Goal: Complete application form: Complete application form

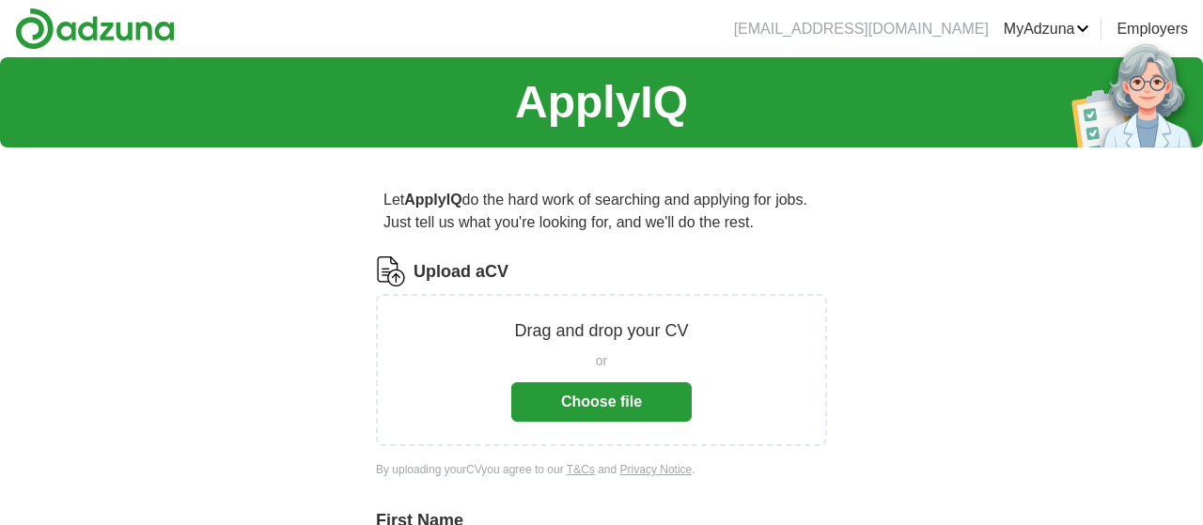
click at [609, 399] on button "Choose file" at bounding box center [601, 401] width 180 height 39
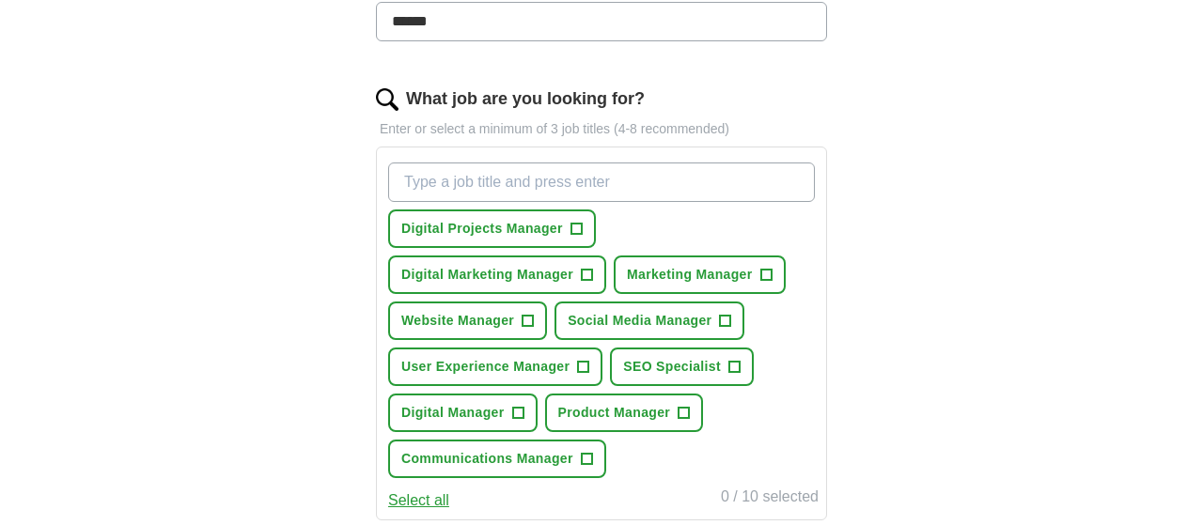
scroll to position [586, 0]
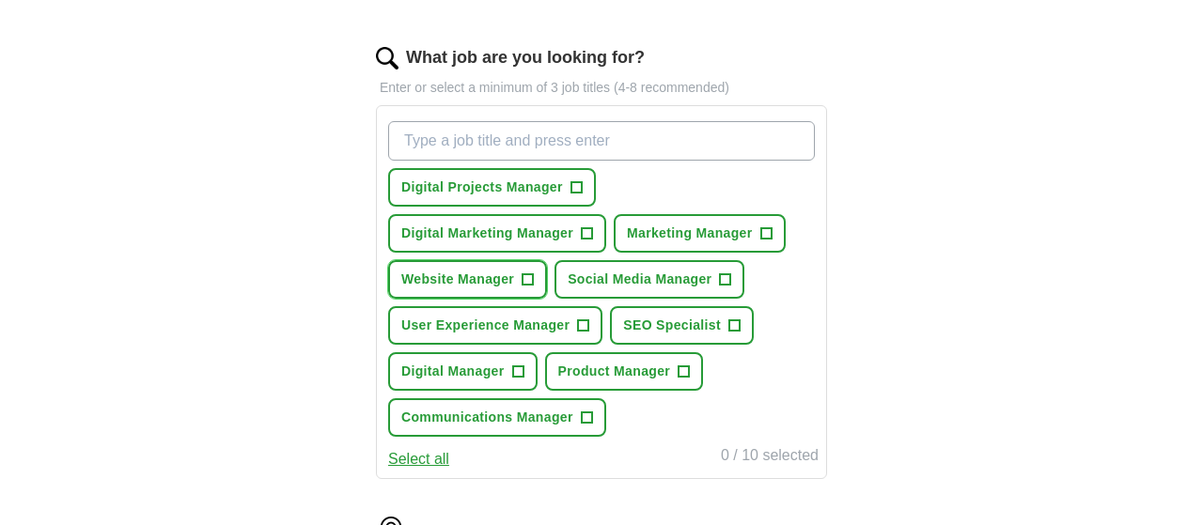
click at [527, 275] on span "+" at bounding box center [527, 279] width 11 height 15
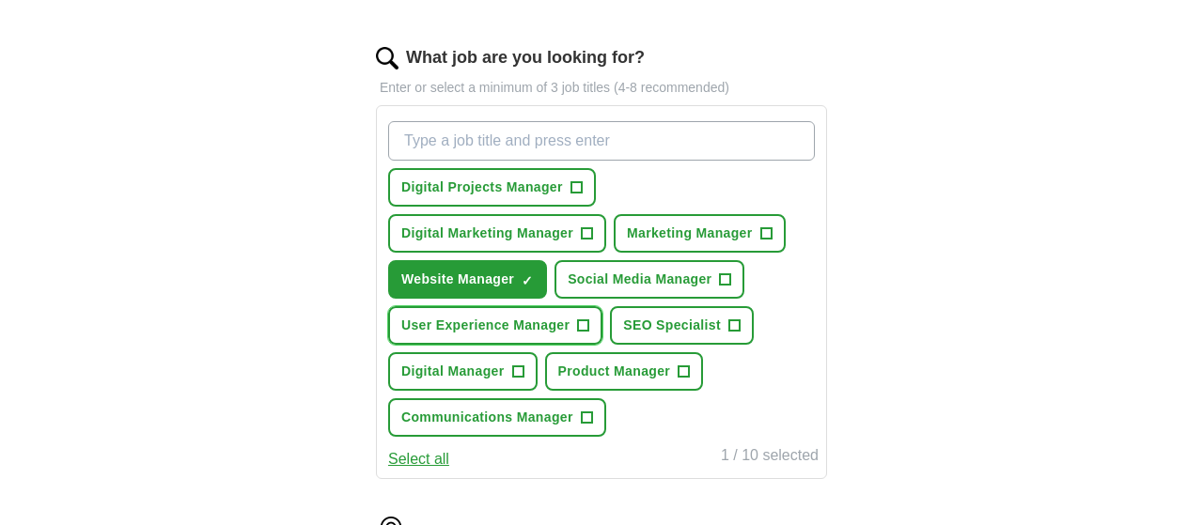
click at [584, 320] on span "+" at bounding box center [583, 325] width 11 height 15
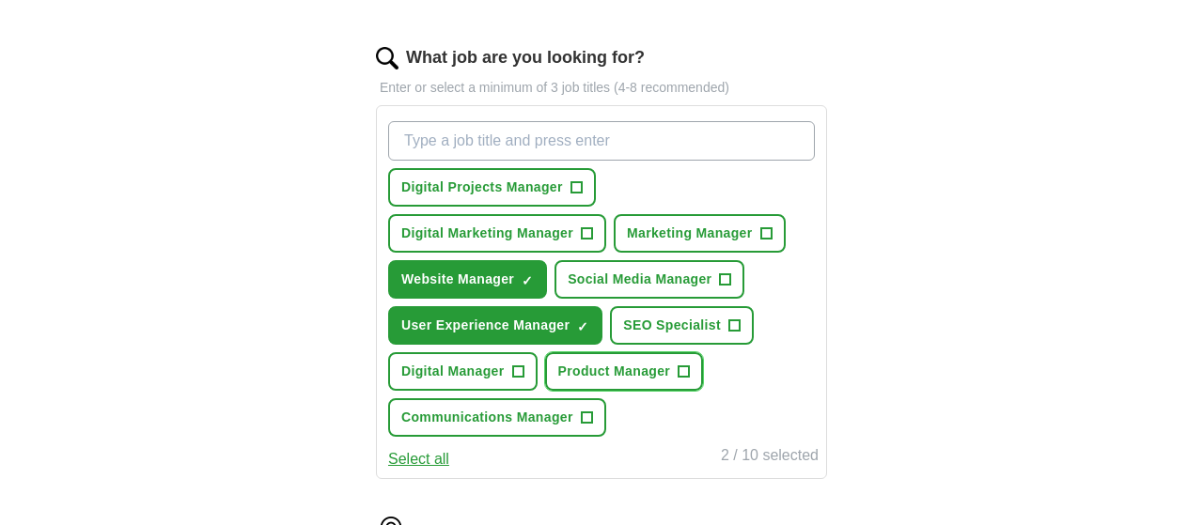
click at [682, 369] on span "+" at bounding box center [683, 372] width 11 height 15
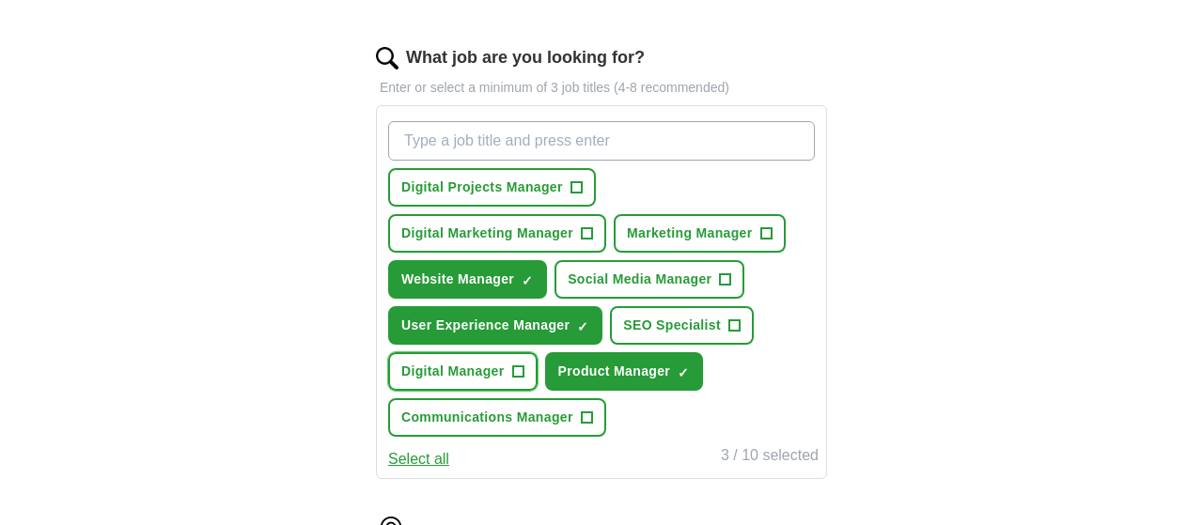
click at [512, 369] on span "+" at bounding box center [517, 372] width 11 height 15
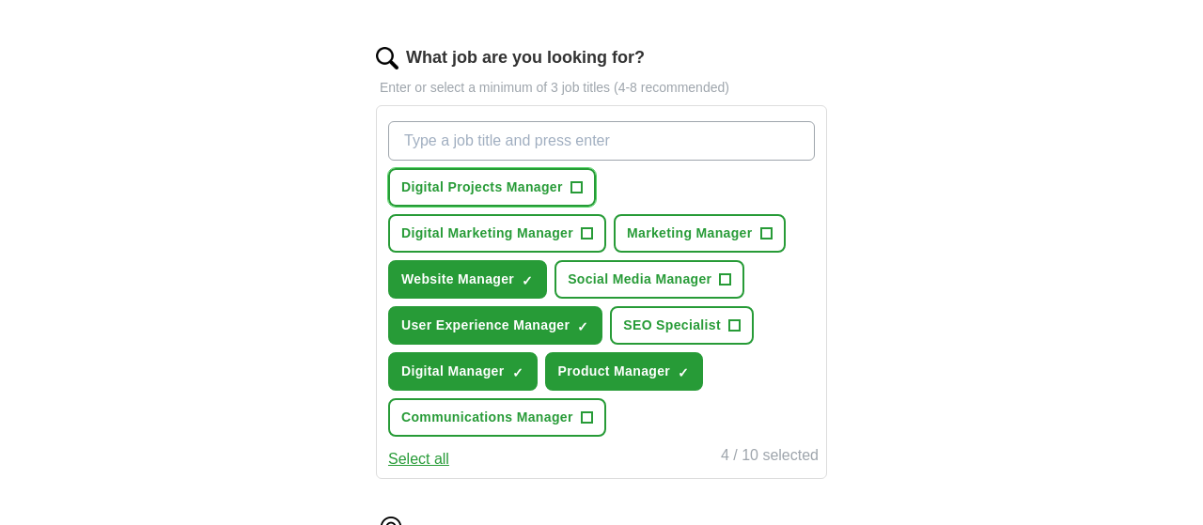
click at [574, 180] on span "+" at bounding box center [575, 187] width 11 height 15
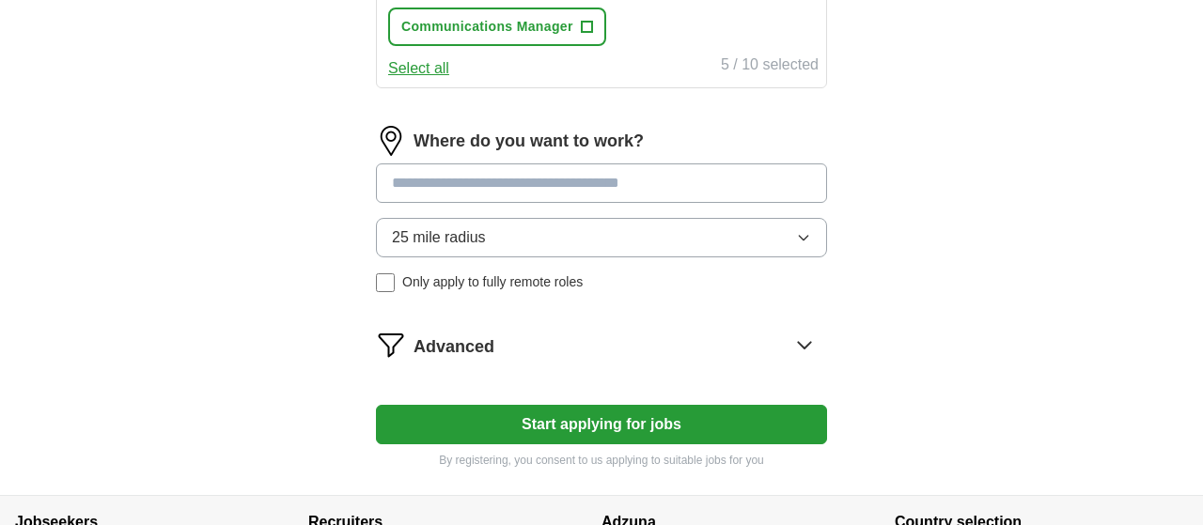
scroll to position [893, 0]
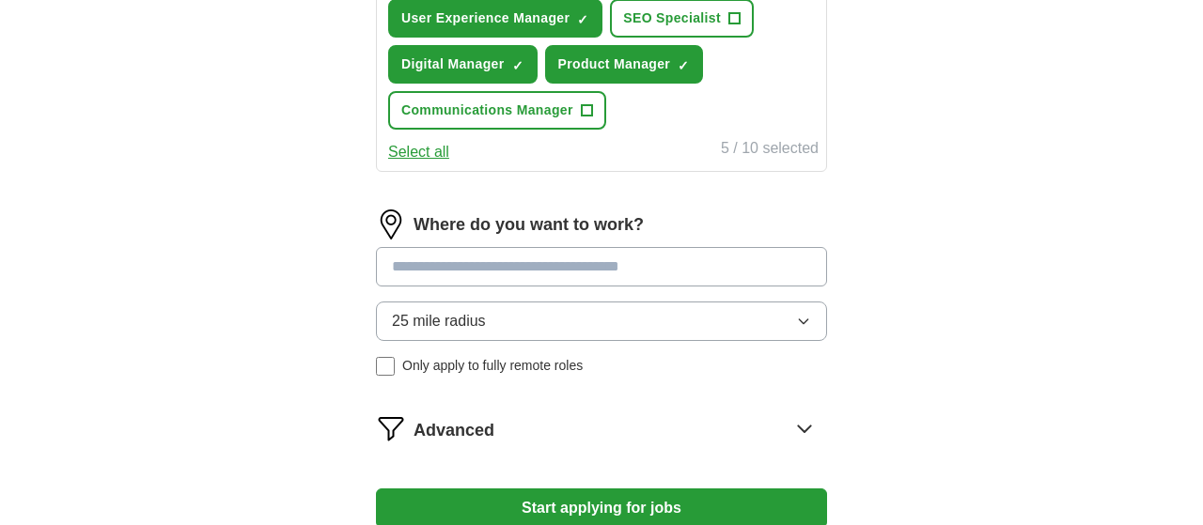
click at [490, 247] on input at bounding box center [601, 266] width 451 height 39
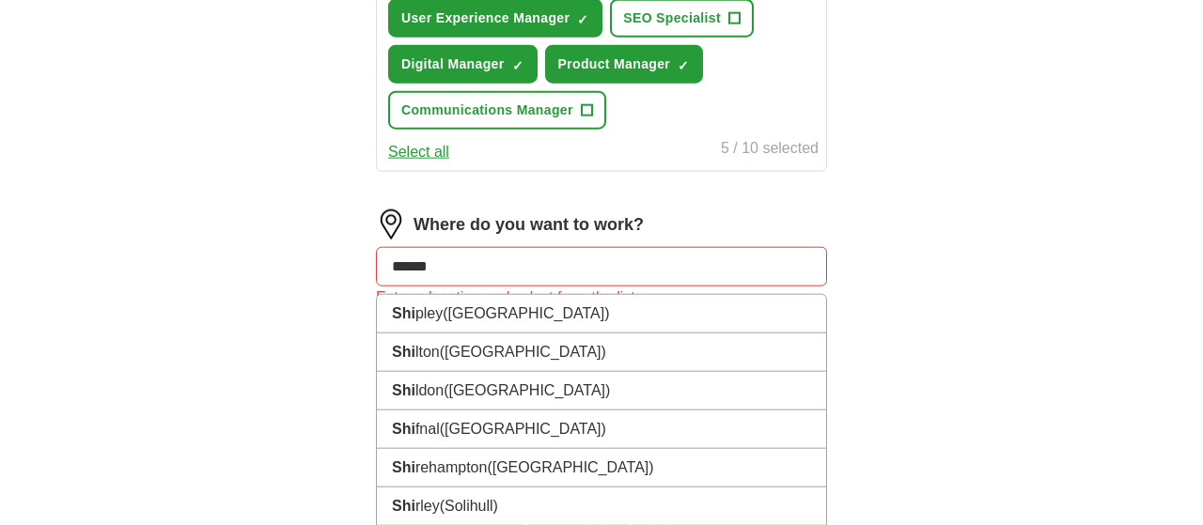
type input "*******"
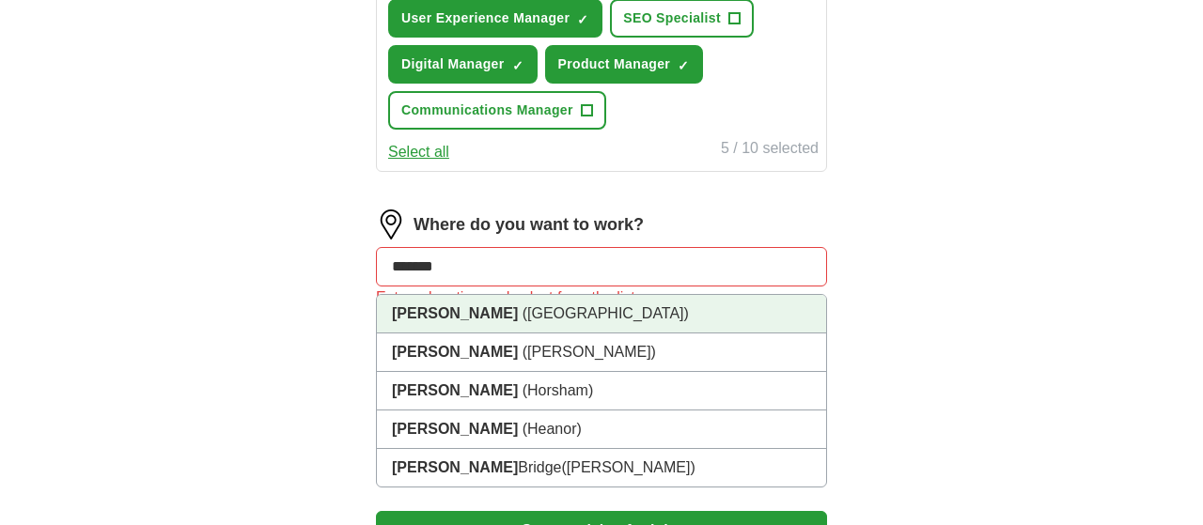
scroll to position [894, 0]
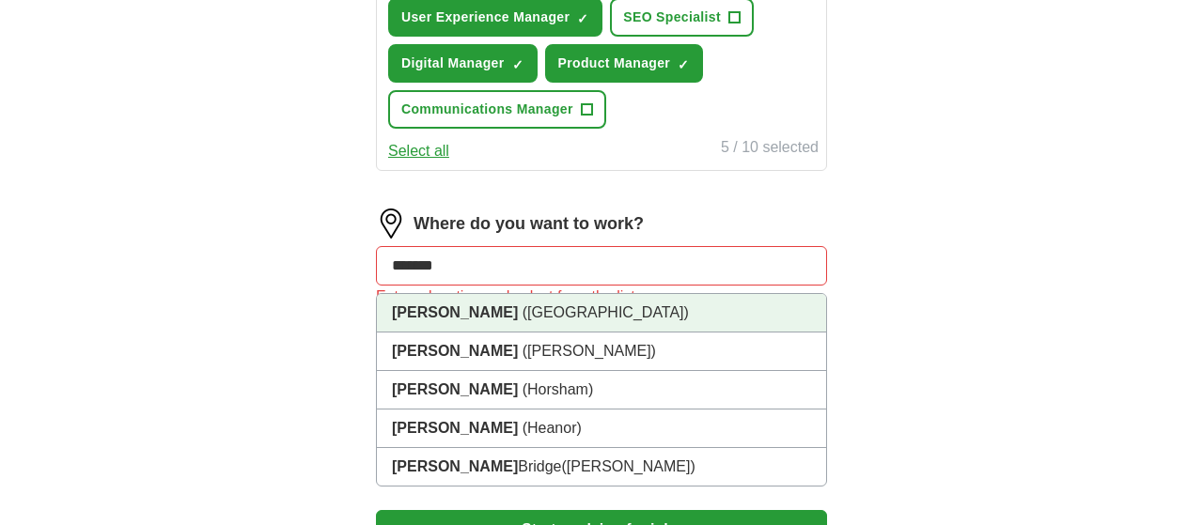
click at [522, 307] on span "([GEOGRAPHIC_DATA])" at bounding box center [605, 312] width 166 height 16
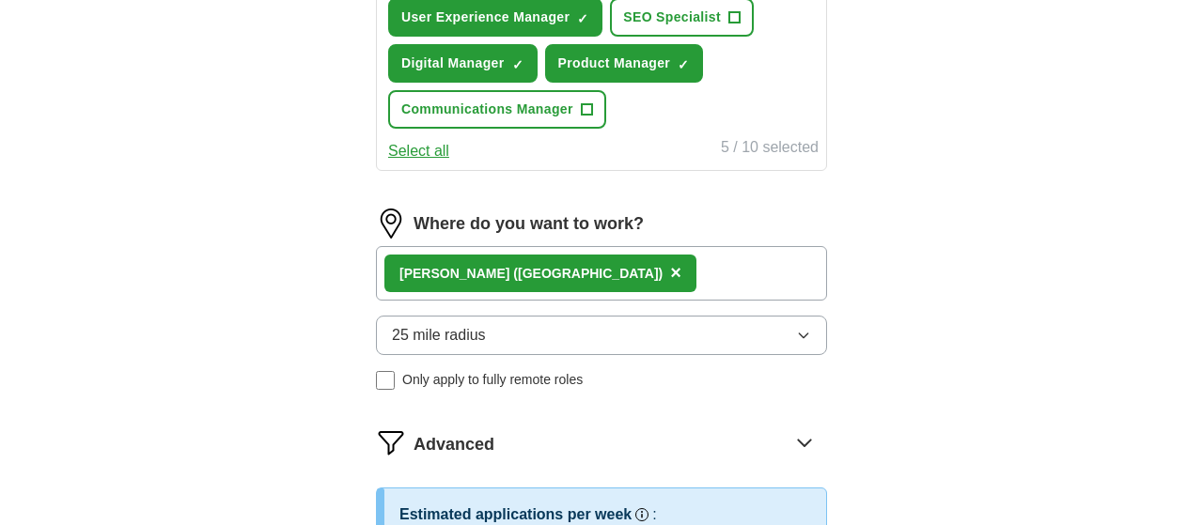
scroll to position [893, 0]
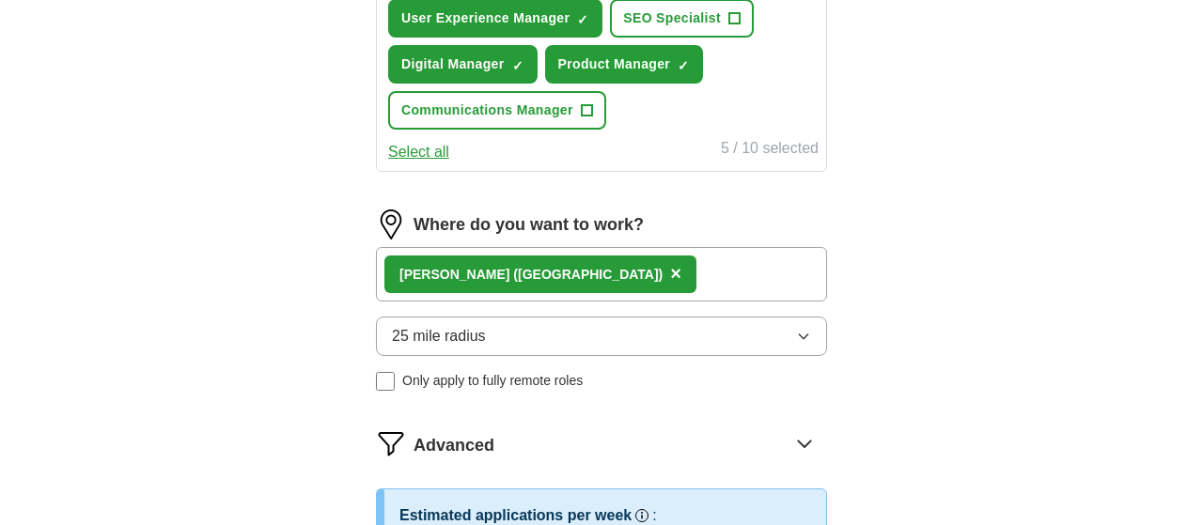
click at [499, 337] on button "25 mile radius" at bounding box center [601, 336] width 451 height 39
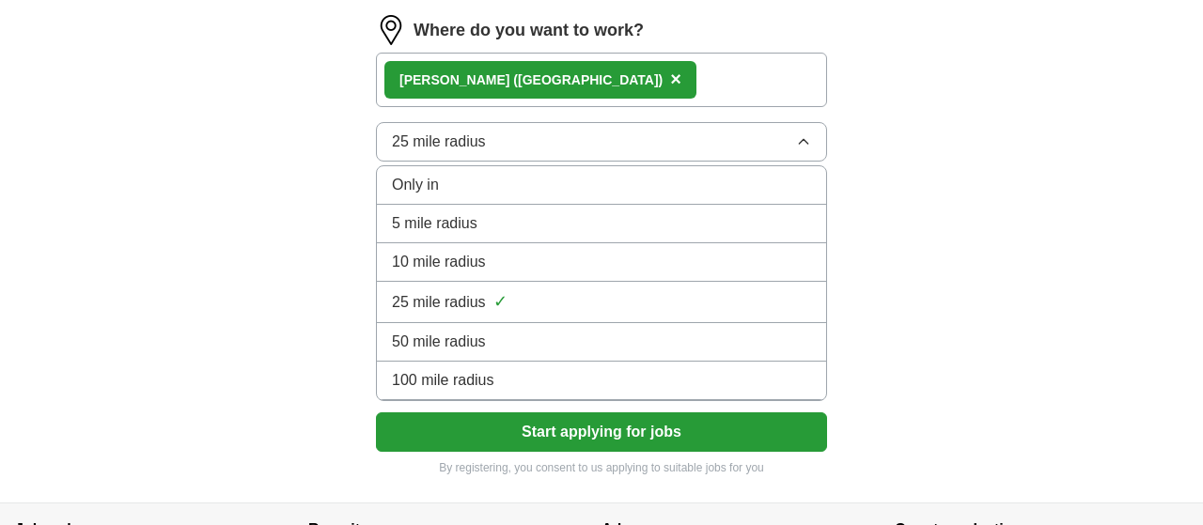
scroll to position [1090, 0]
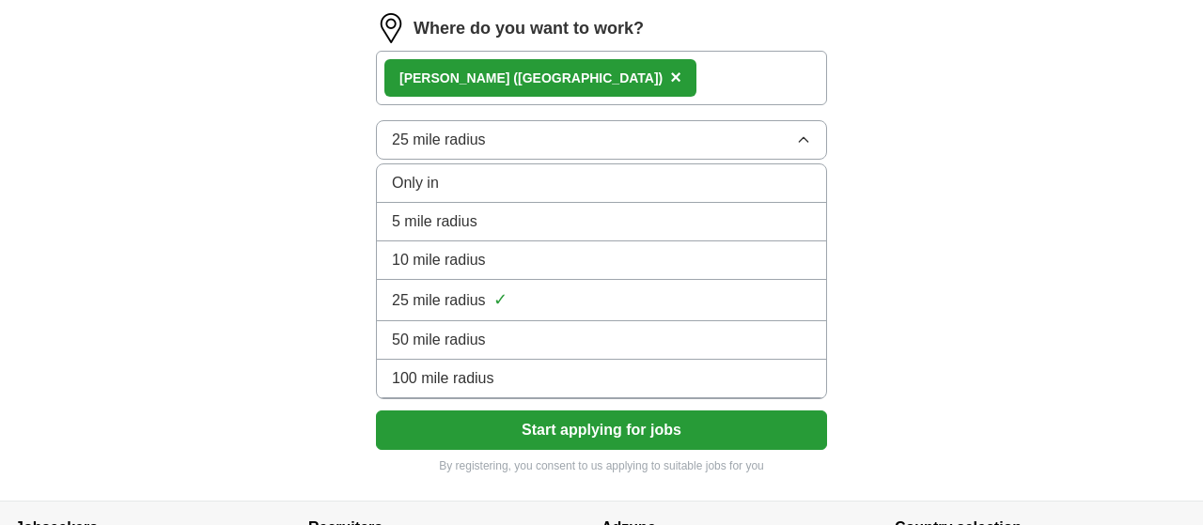
click at [497, 335] on div "50 mile radius" at bounding box center [601, 340] width 419 height 23
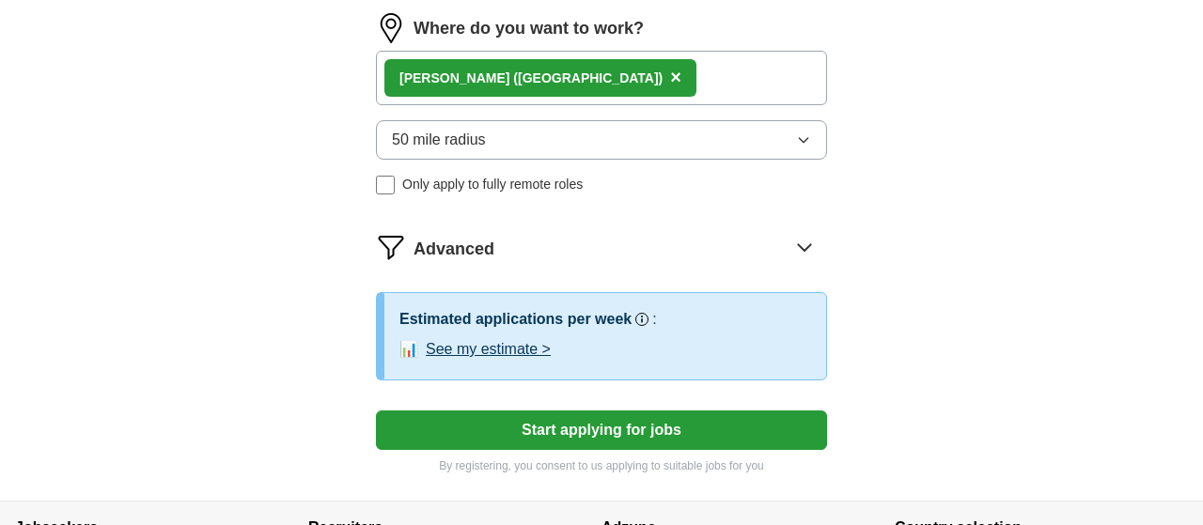
click at [513, 343] on button "See my estimate >" at bounding box center [488, 349] width 125 height 23
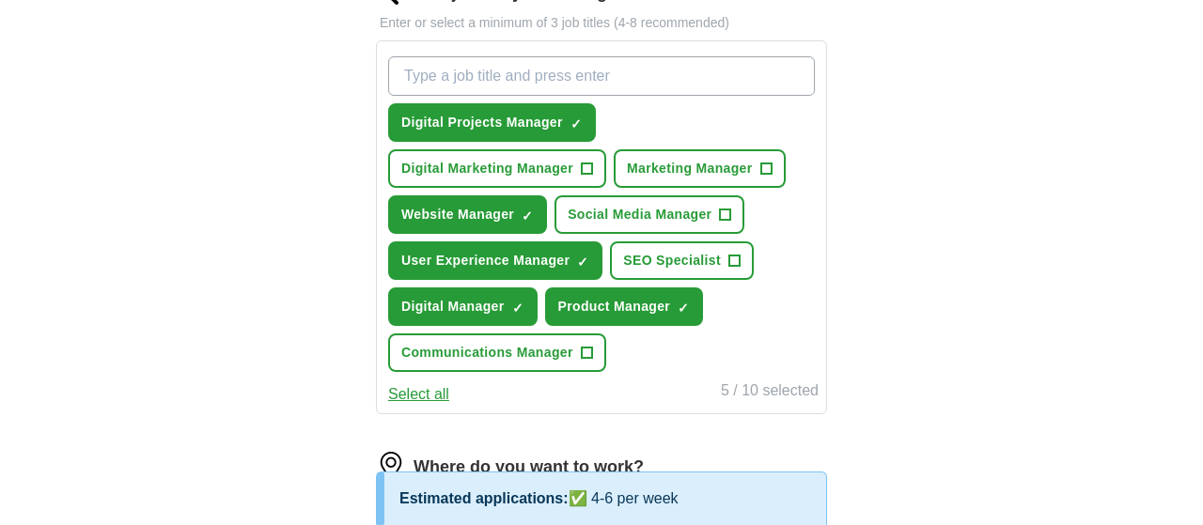
scroll to position [1237, 0]
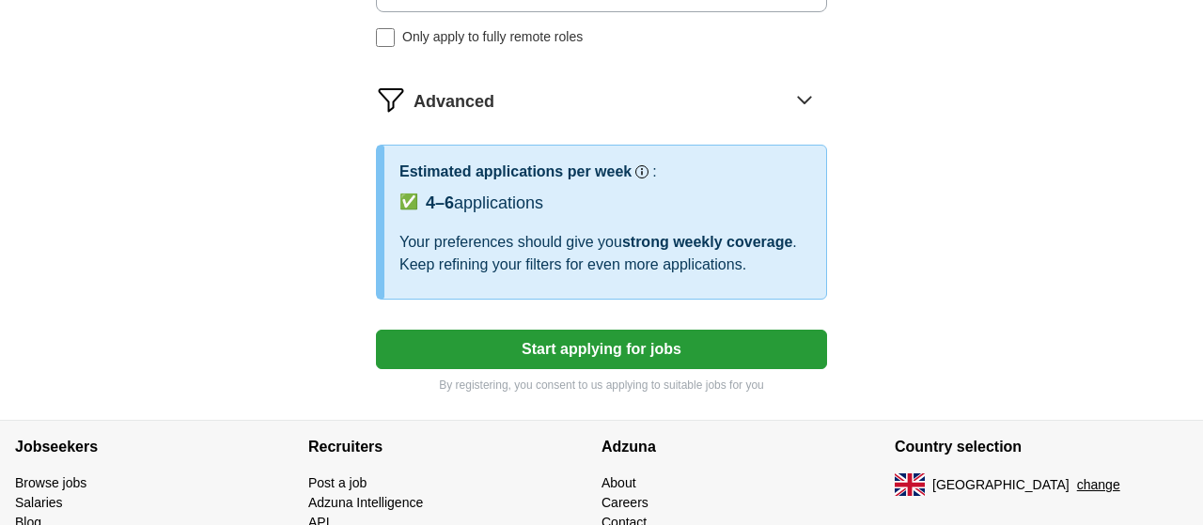
click at [578, 345] on button "Start applying for jobs" at bounding box center [601, 349] width 451 height 39
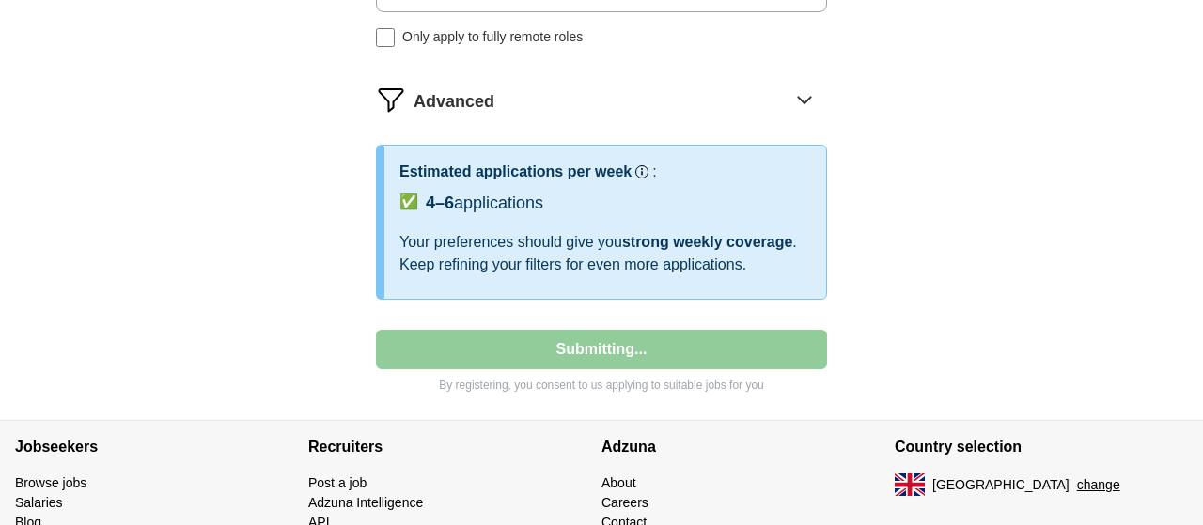
select select "**"
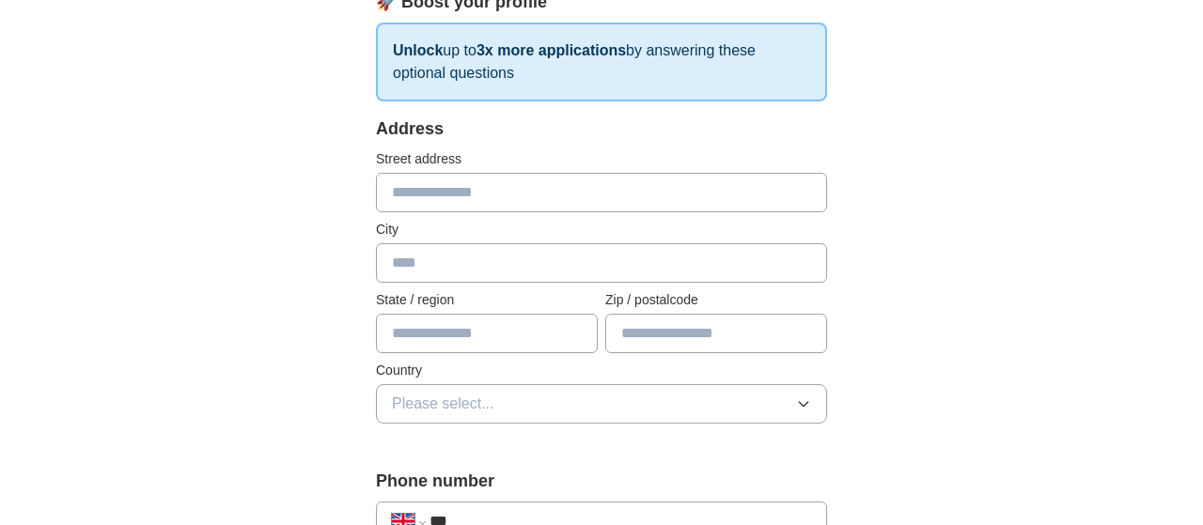
scroll to position [293, 0]
click at [555, 193] on input "text" at bounding box center [601, 191] width 451 height 39
type input "**********"
type input "*******"
type input "********"
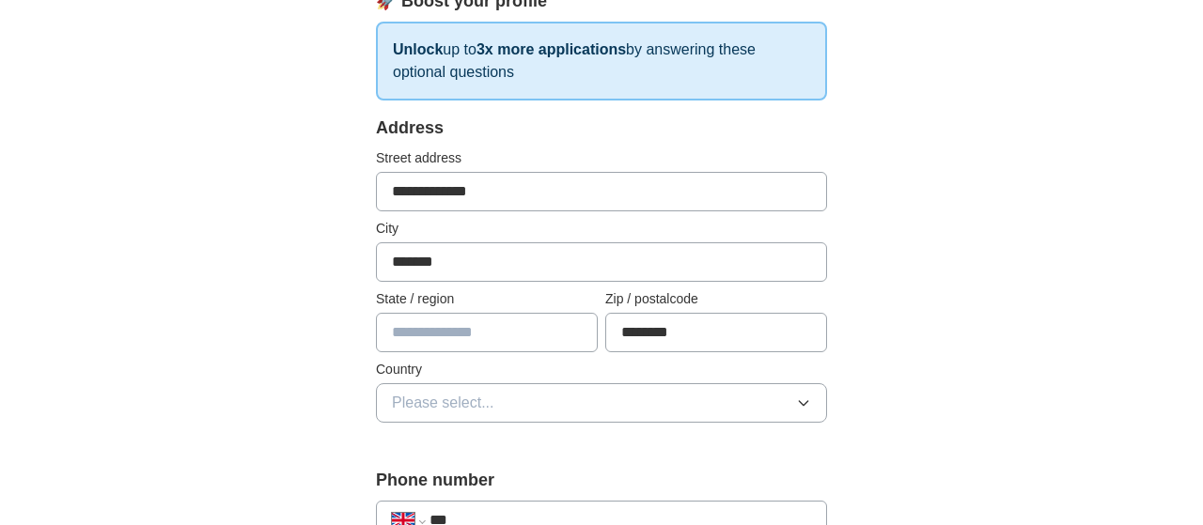
click at [443, 392] on span "Please select..." at bounding box center [443, 403] width 102 height 23
click at [443, 446] on span "[GEOGRAPHIC_DATA]" at bounding box center [470, 446] width 157 height 23
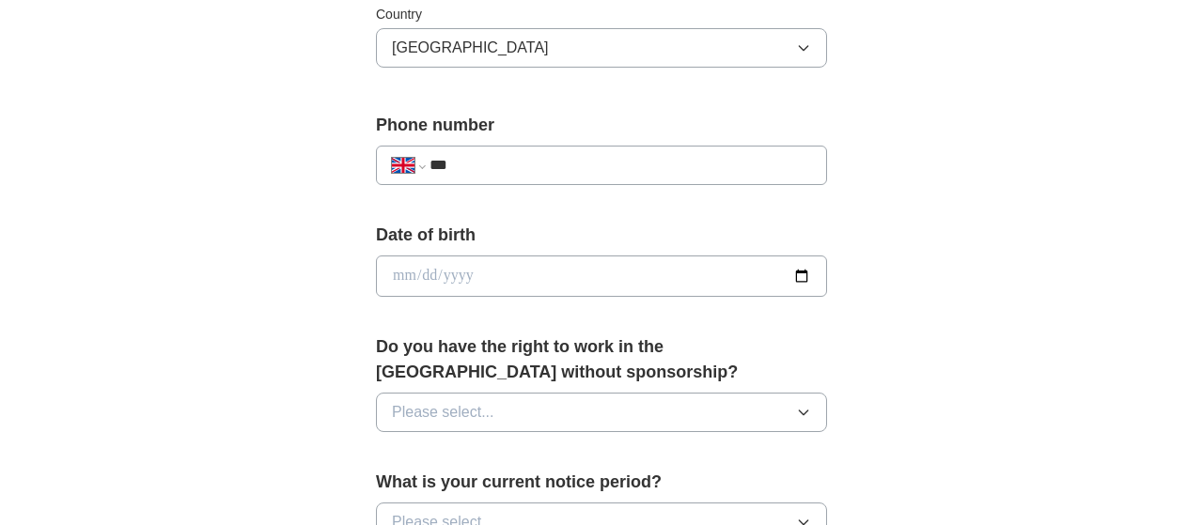
scroll to position [684, 0]
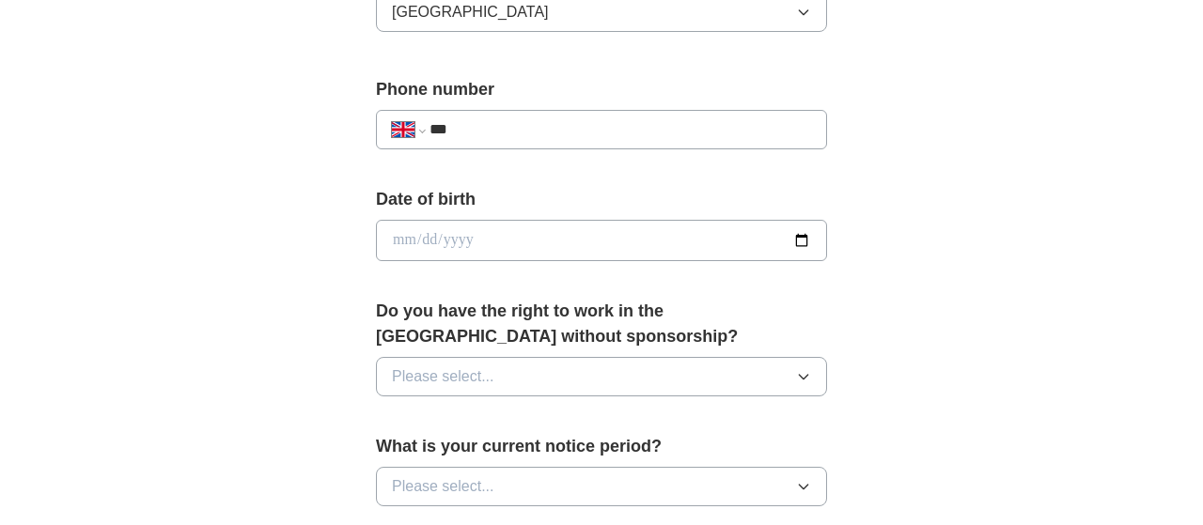
click at [565, 118] on input "***" at bounding box center [619, 129] width 381 height 23
type input "**********"
click at [557, 357] on button "Please select..." at bounding box center [601, 376] width 451 height 39
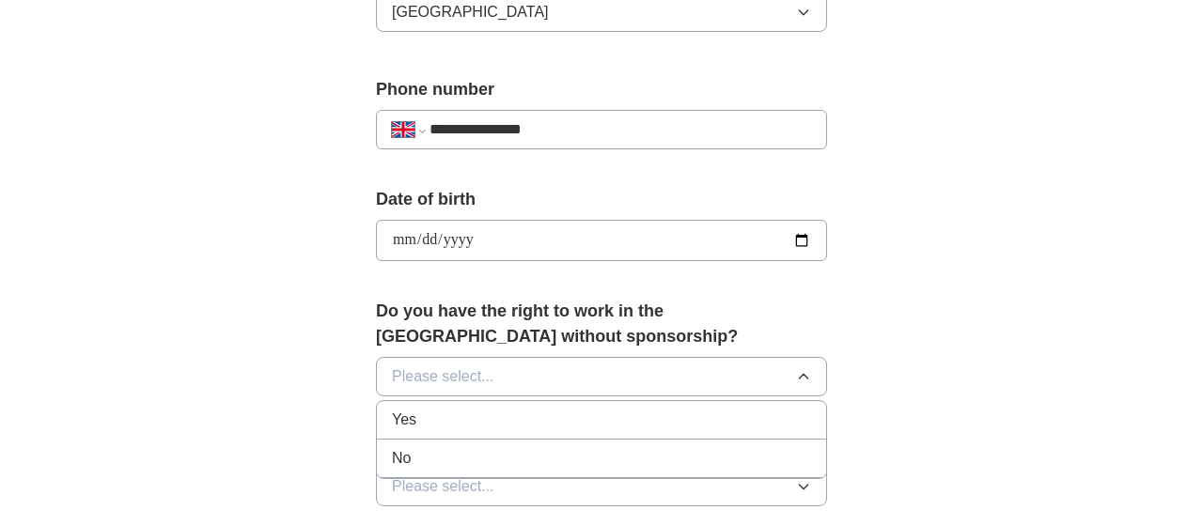
click at [551, 409] on div "Yes" at bounding box center [601, 420] width 419 height 23
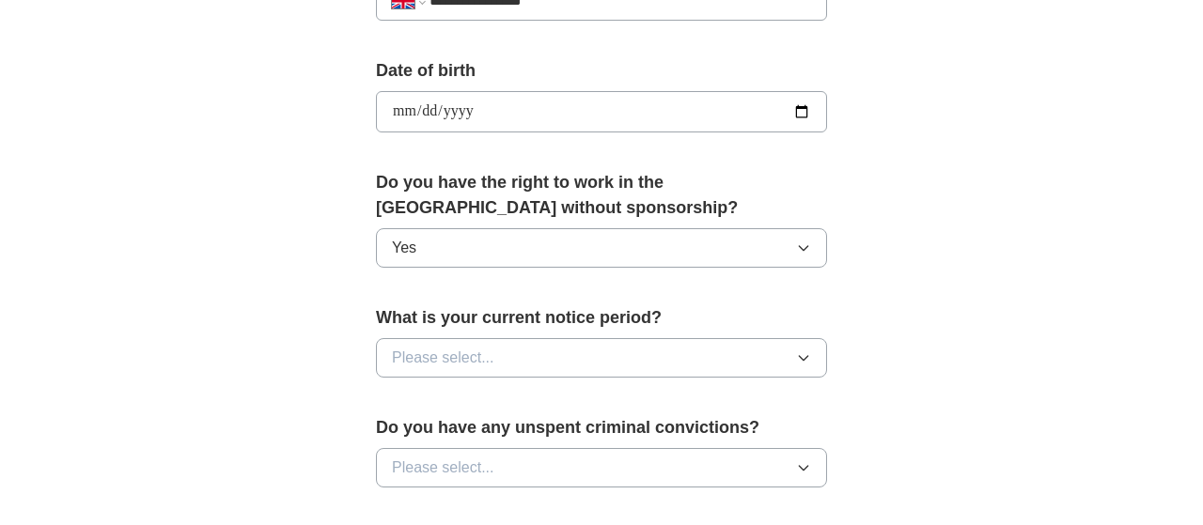
scroll to position [977, 0]
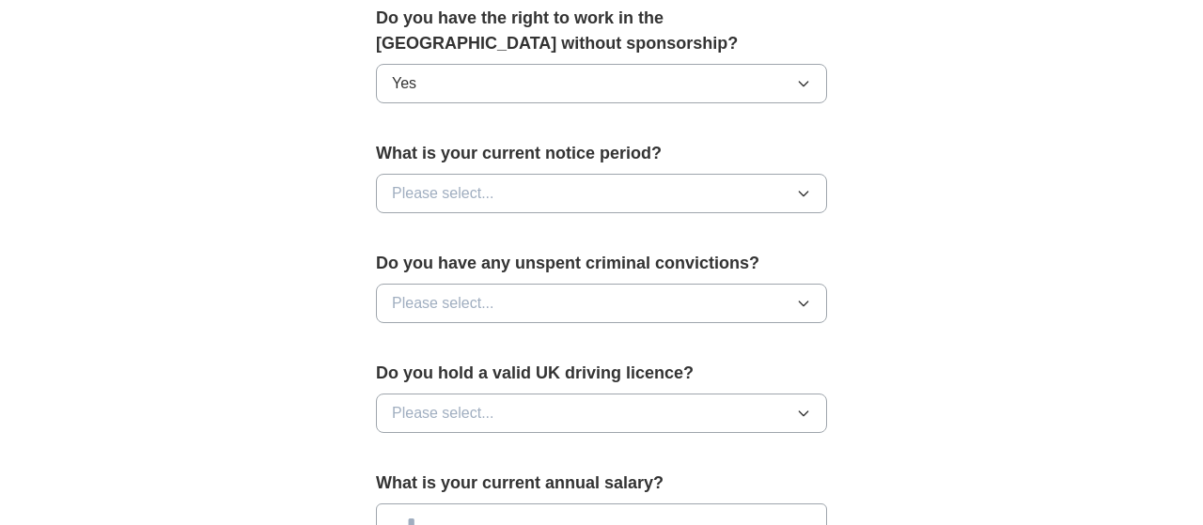
click at [520, 183] on button "Please select..." at bounding box center [601, 193] width 451 height 39
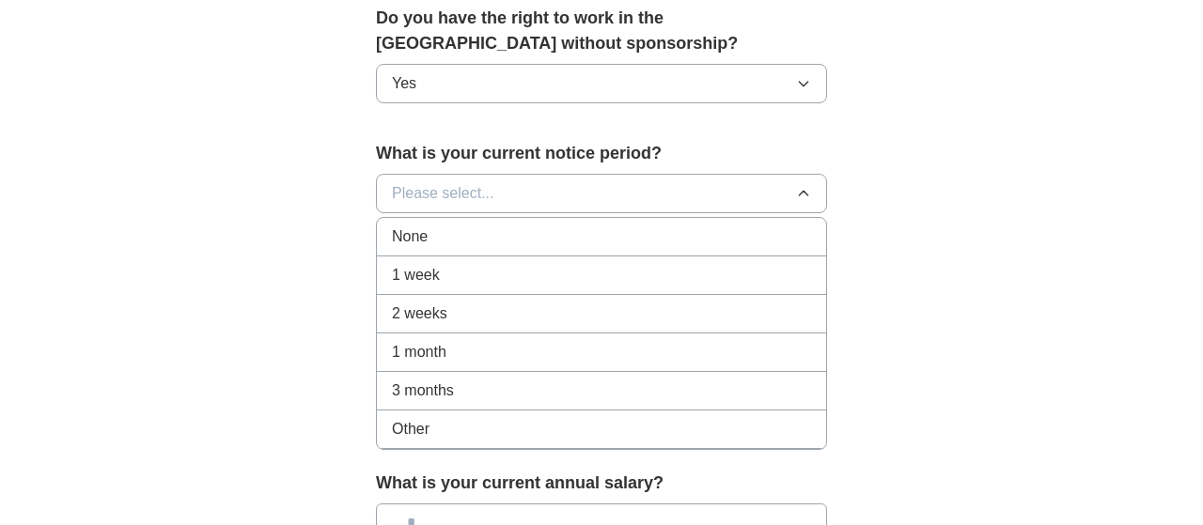
click at [517, 225] on div "None" at bounding box center [601, 236] width 419 height 23
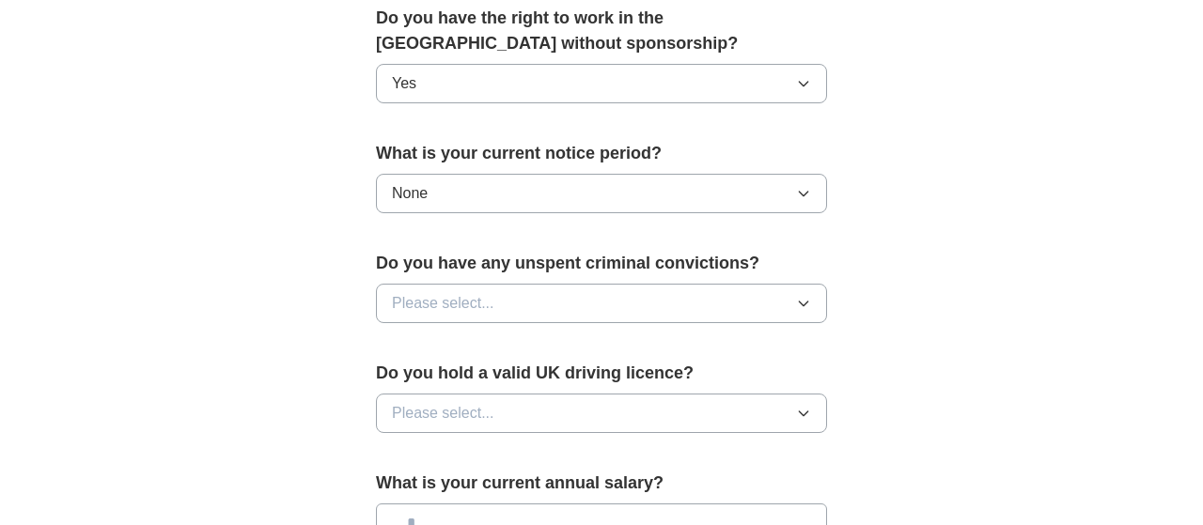
click at [504, 304] on button "Please select..." at bounding box center [601, 303] width 451 height 39
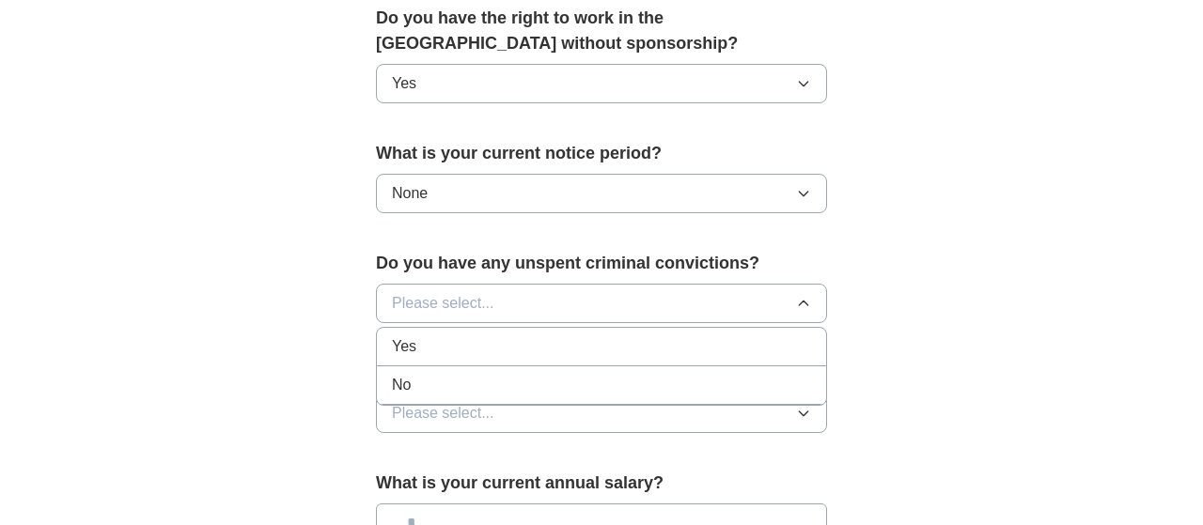
click at [430, 374] on div "No" at bounding box center [601, 385] width 419 height 23
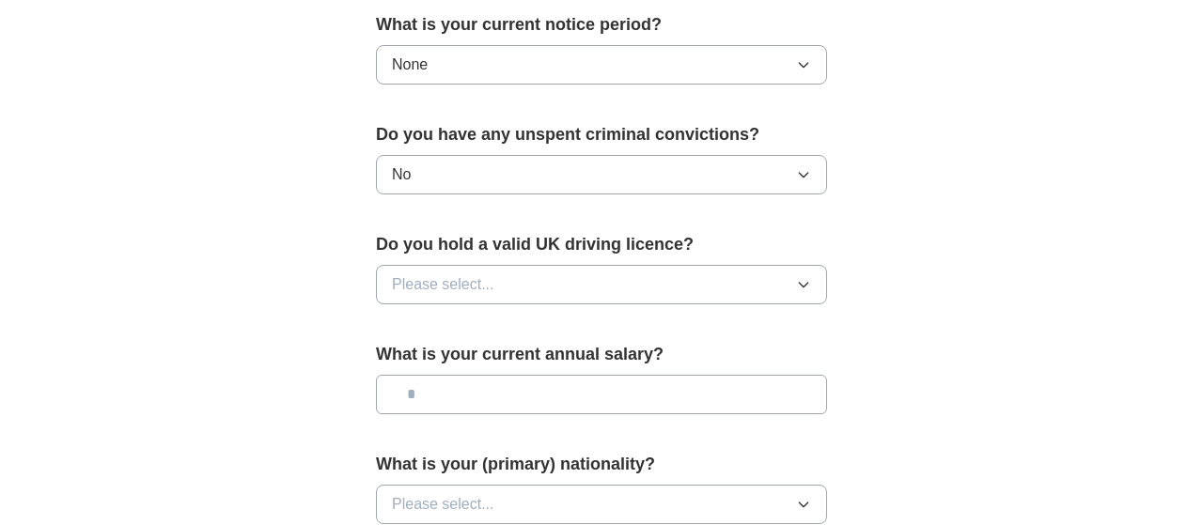
scroll to position [1173, 0]
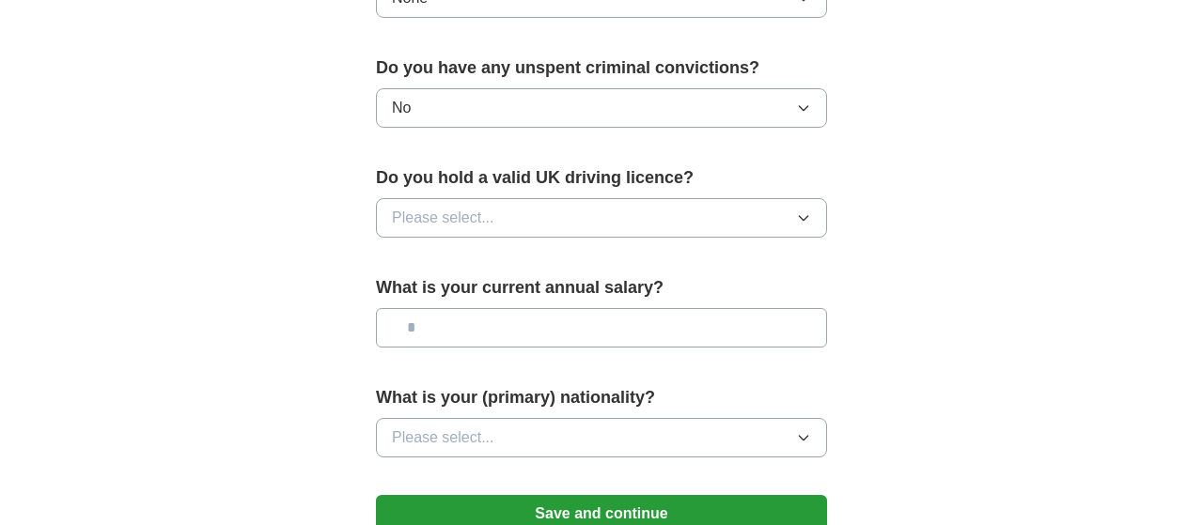
click at [454, 214] on span "Please select..." at bounding box center [443, 218] width 102 height 23
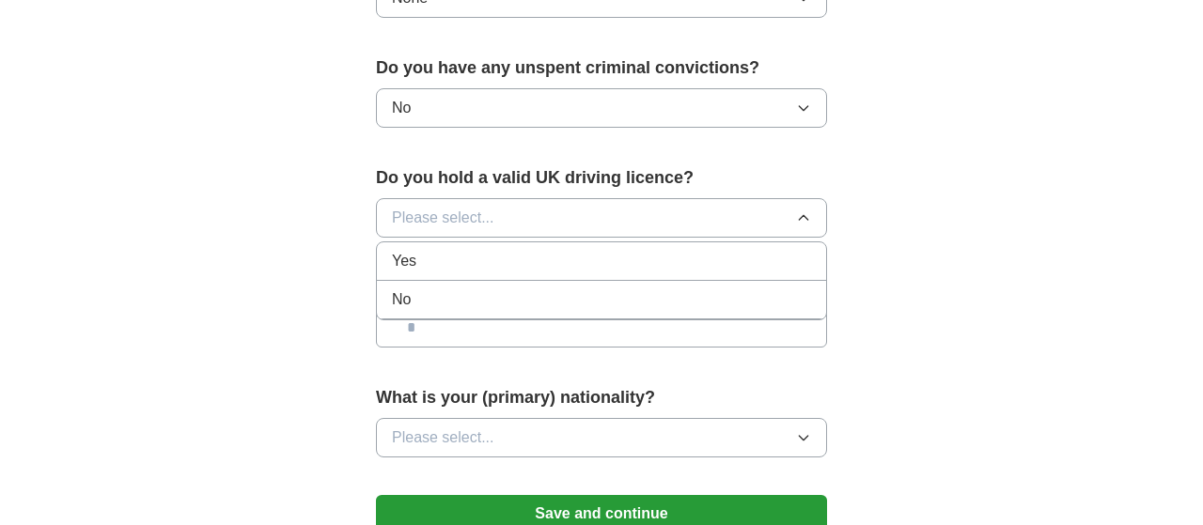
click at [452, 242] on li "Yes" at bounding box center [601, 261] width 449 height 39
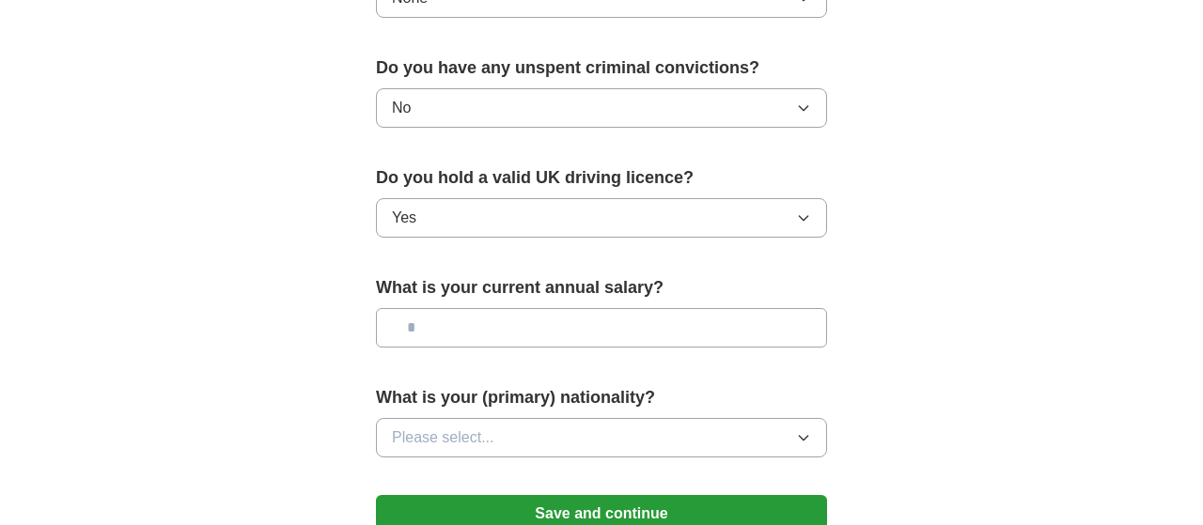
click at [537, 320] on input "text" at bounding box center [601, 327] width 451 height 39
type input "*******"
click at [525, 433] on button "Please select..." at bounding box center [601, 437] width 451 height 39
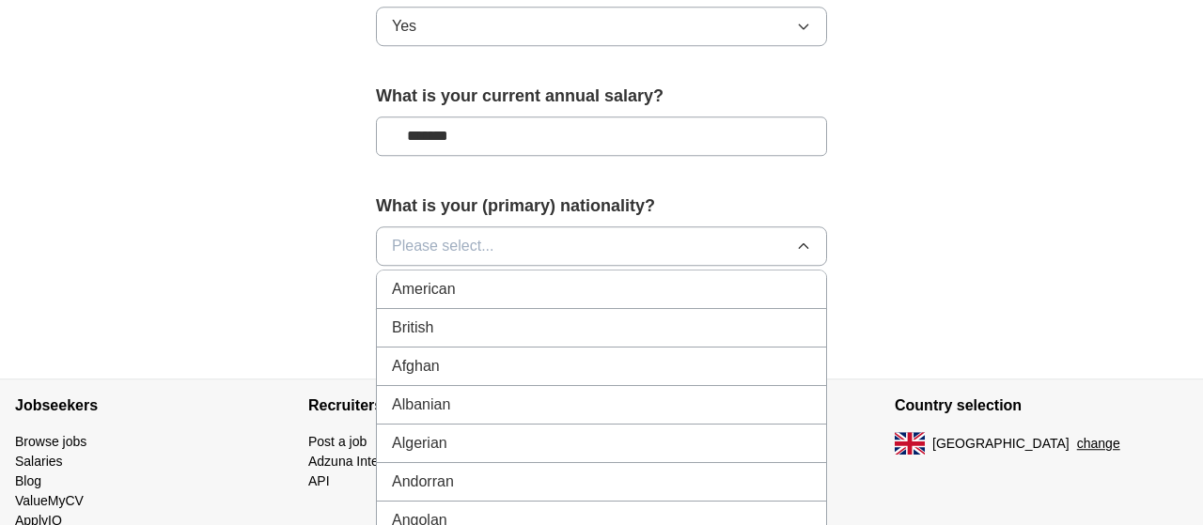
scroll to position [1368, 0]
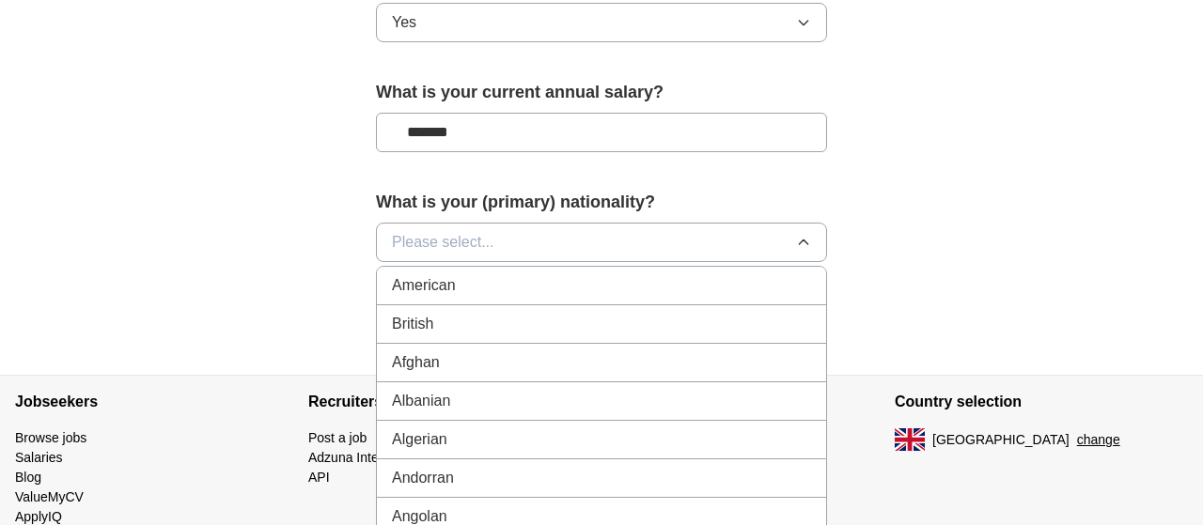
click at [508, 325] on div "British" at bounding box center [601, 324] width 419 height 23
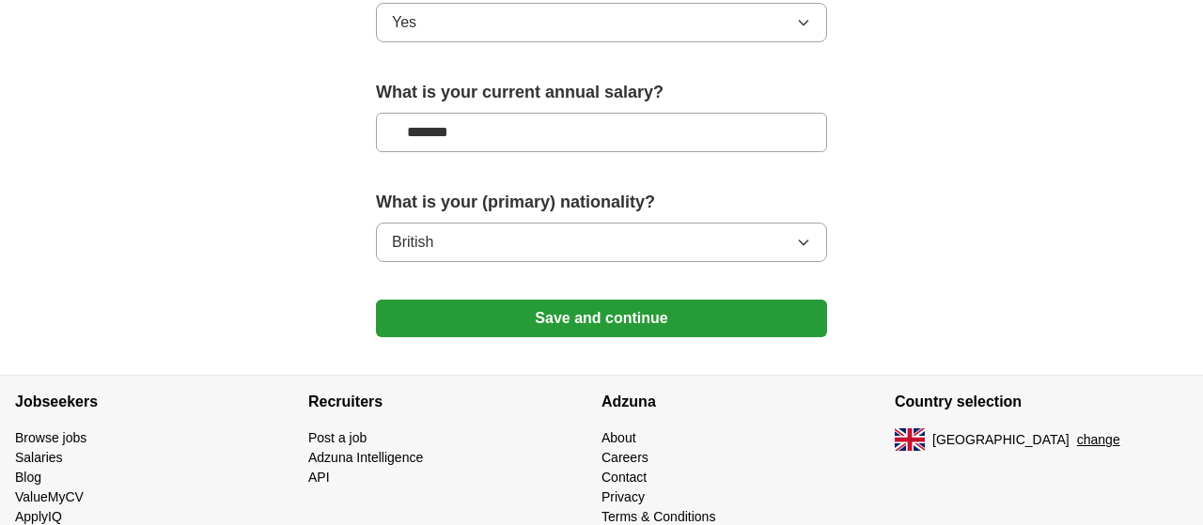
click at [530, 308] on button "Save and continue" at bounding box center [601, 319] width 451 height 38
